Goal: Browse casually

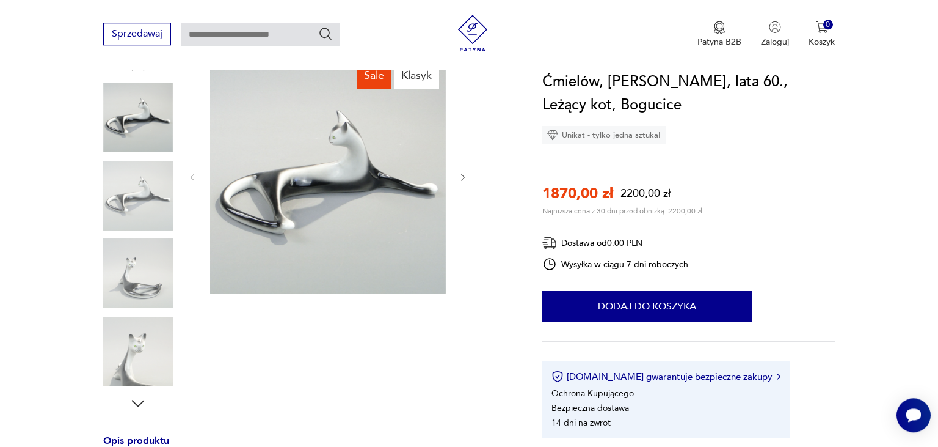
scroll to position [129, 0]
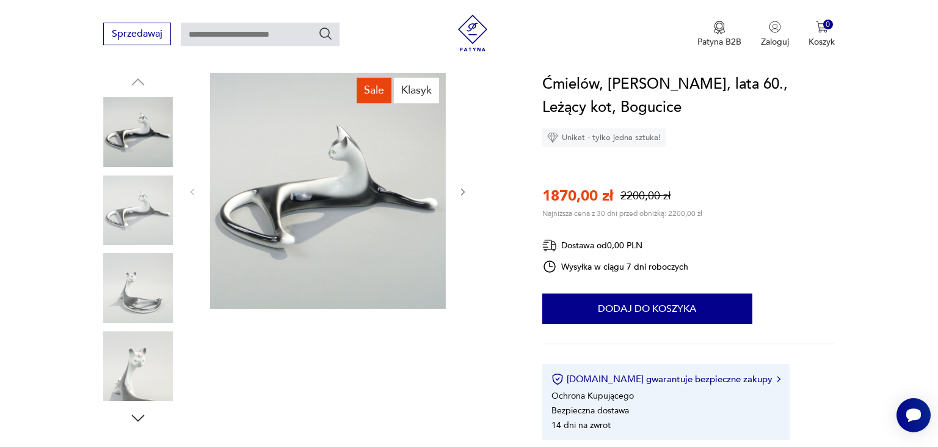
click at [468, 192] on icon "button" at bounding box center [463, 192] width 10 height 10
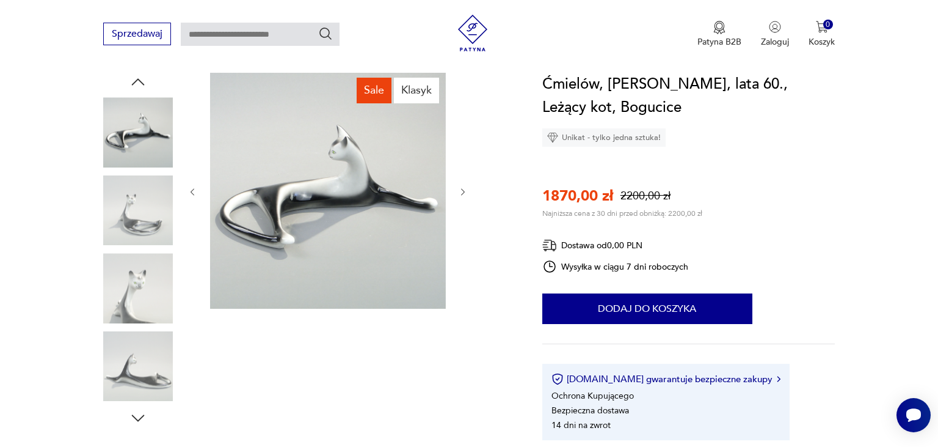
click at [468, 192] on icon "button" at bounding box center [463, 192] width 10 height 10
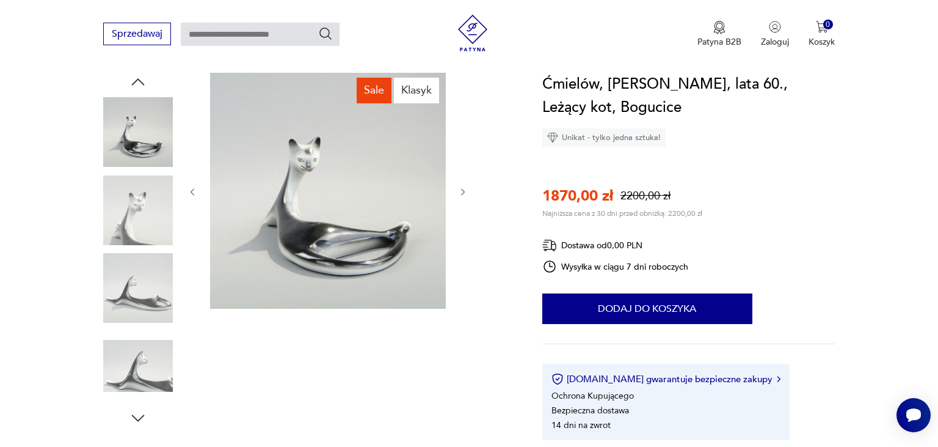
click at [468, 192] on icon "button" at bounding box center [463, 192] width 10 height 10
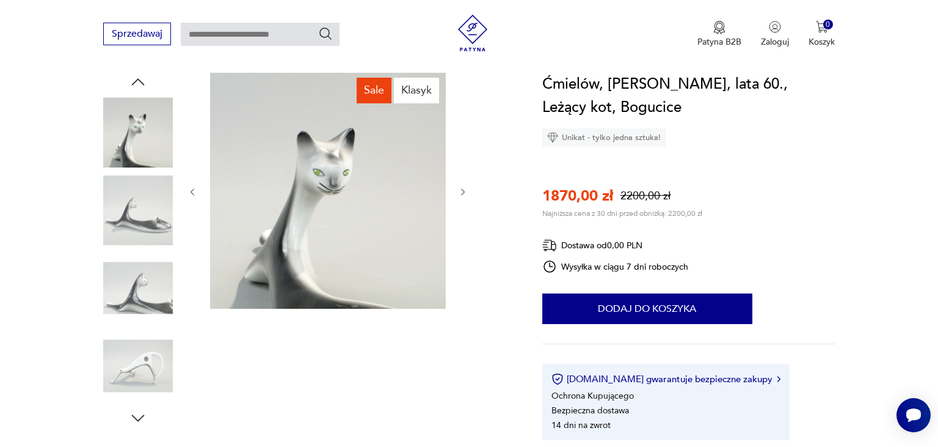
click at [468, 192] on icon "button" at bounding box center [463, 192] width 10 height 10
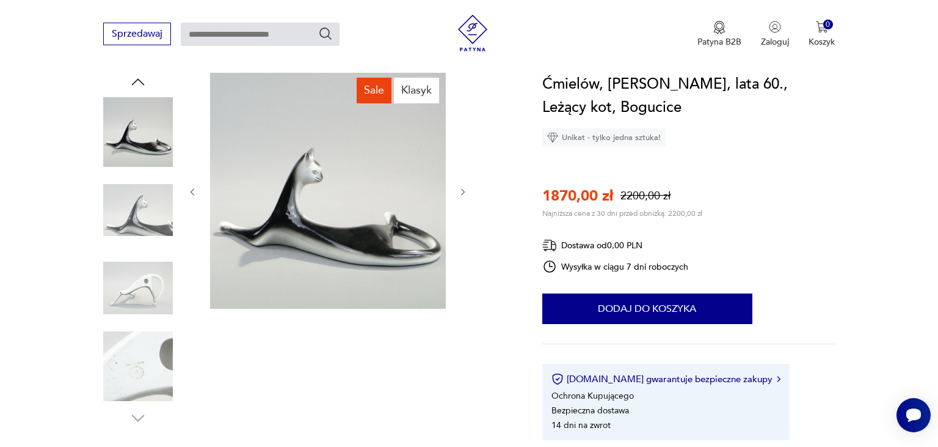
click at [468, 192] on icon "button" at bounding box center [463, 192] width 10 height 10
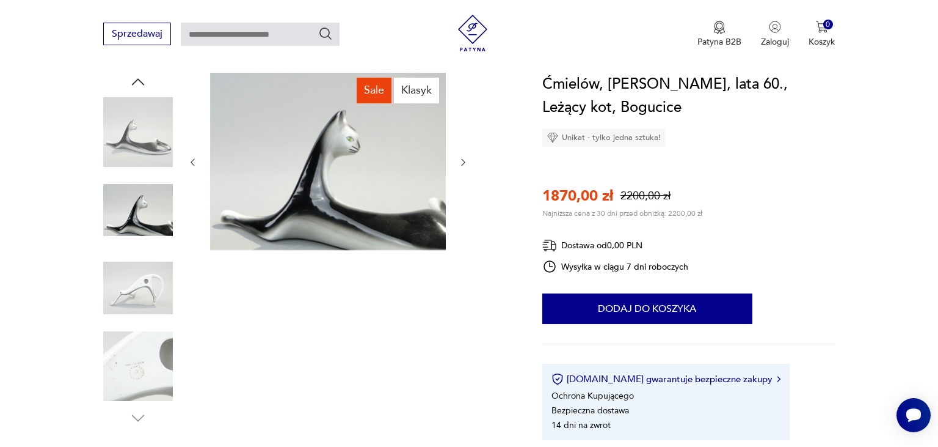
click at [468, 192] on div at bounding box center [328, 162] width 281 height 179
click at [463, 157] on icon "button" at bounding box center [463, 162] width 10 height 10
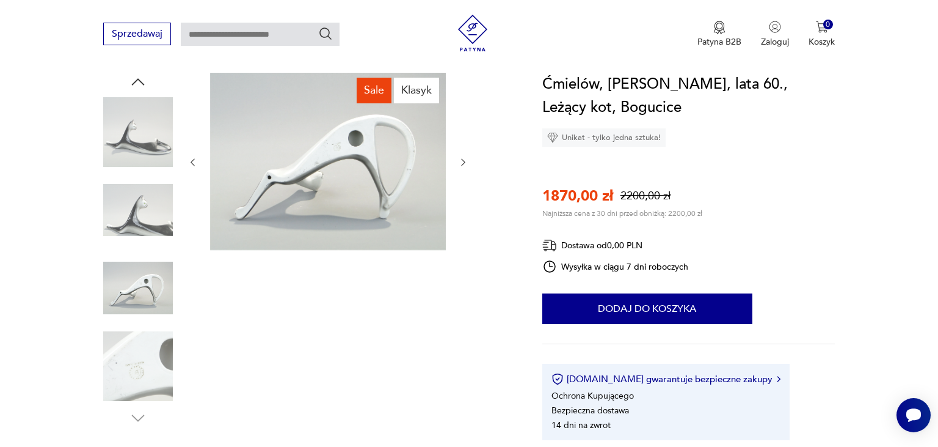
click at [324, 148] on img at bounding box center [328, 161] width 236 height 177
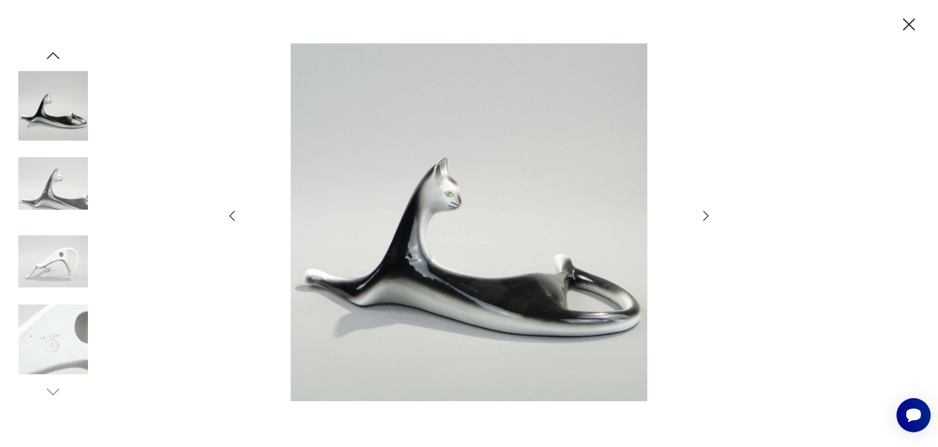
click at [60, 339] on img at bounding box center [53, 339] width 70 height 70
